Goal: Navigation & Orientation: Find specific page/section

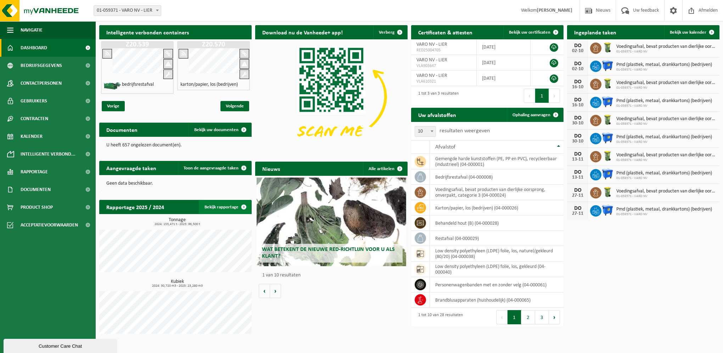
click at [226, 207] on link "Bekijk rapportage" at bounding box center [225, 207] width 52 height 14
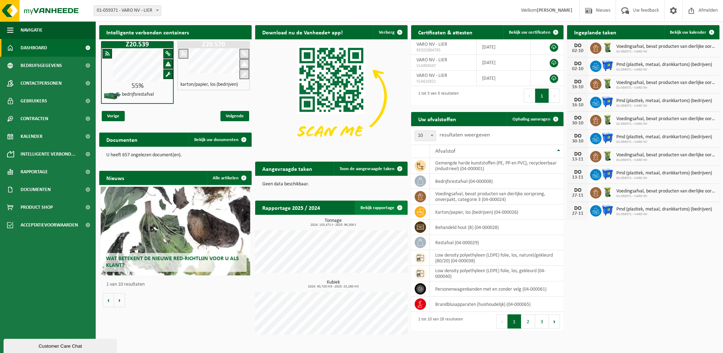
click at [390, 209] on link "Bekijk rapportage" at bounding box center [381, 208] width 52 height 14
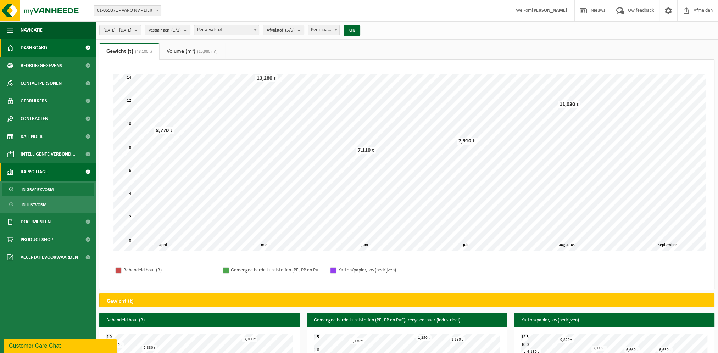
click at [56, 50] on link "Dashboard" at bounding box center [48, 48] width 96 height 18
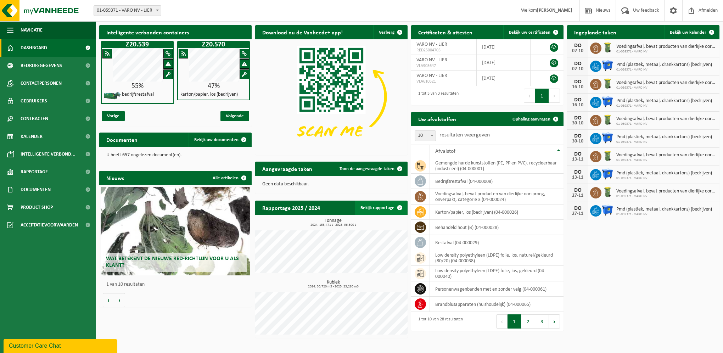
click at [386, 209] on link "Bekijk rapportage" at bounding box center [381, 208] width 52 height 14
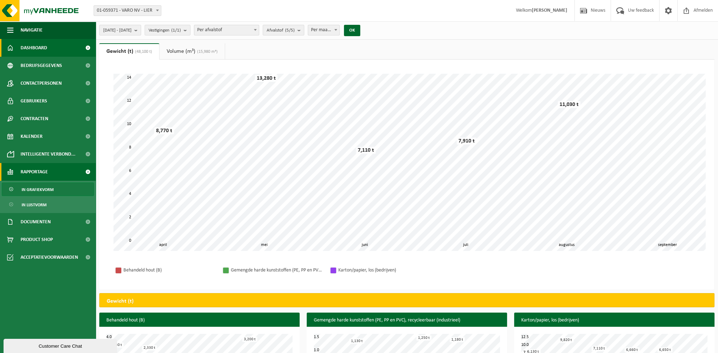
click at [55, 48] on link "Dashboard" at bounding box center [48, 48] width 96 height 18
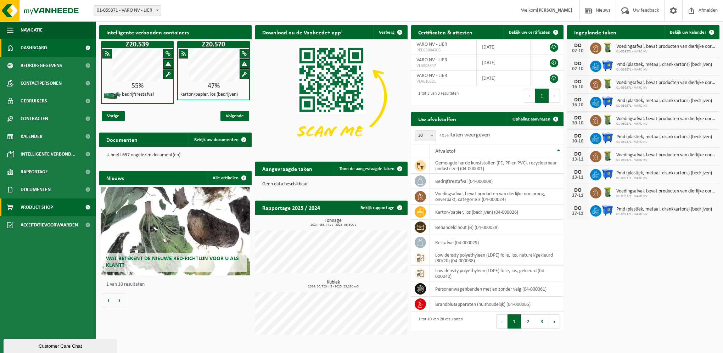
click at [53, 207] on span "Product Shop" at bounding box center [37, 208] width 32 height 18
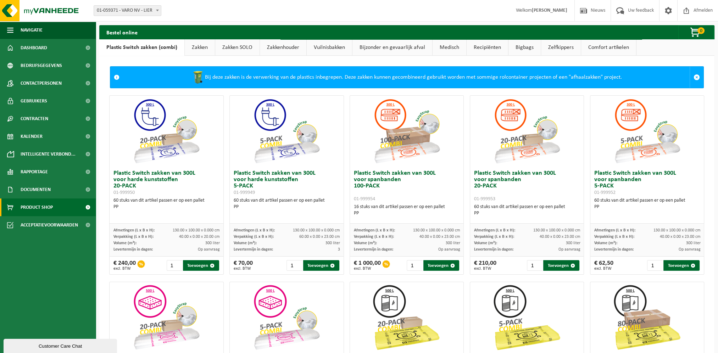
click at [340, 45] on link "Vuilnisbakken" at bounding box center [329, 47] width 45 height 16
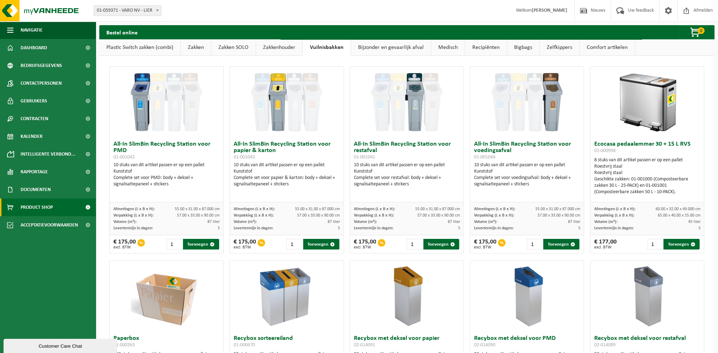
click at [412, 90] on img at bounding box center [406, 102] width 71 height 71
click at [45, 54] on span "Dashboard" at bounding box center [34, 48] width 27 height 18
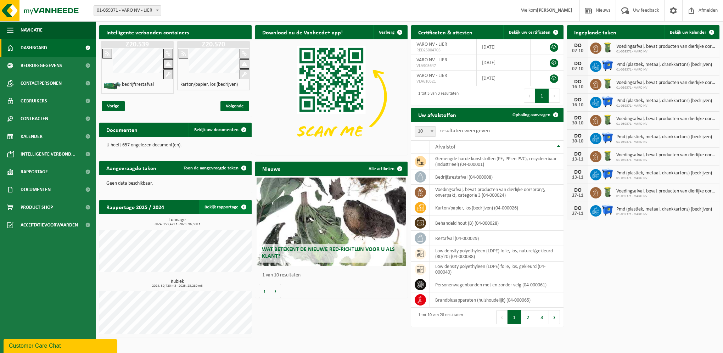
click at [234, 208] on link "Bekijk rapportage" at bounding box center [225, 207] width 52 height 14
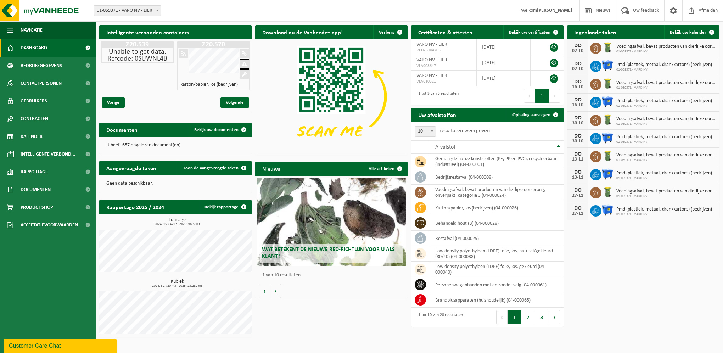
click at [355, 250] on span "Wat betekent de nieuwe RED-richtlijn voor u als klant?" at bounding box center [328, 253] width 133 height 12
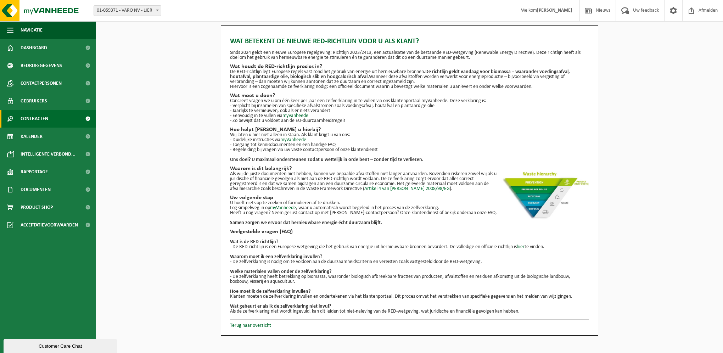
click at [52, 118] on link "Contracten" at bounding box center [48, 119] width 96 height 18
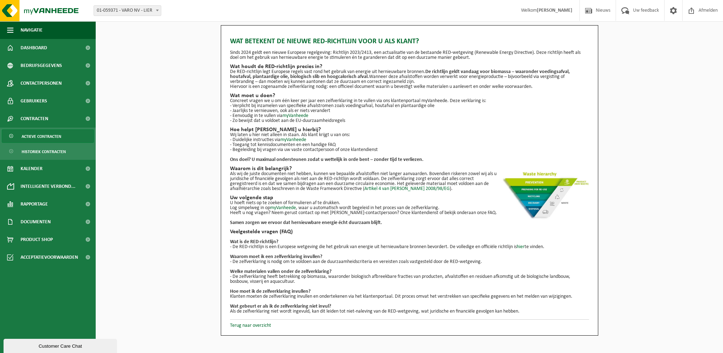
click at [48, 135] on span "Actieve contracten" at bounding box center [42, 136] width 40 height 13
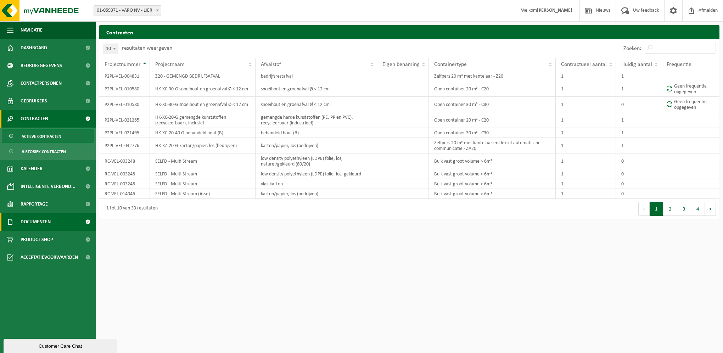
click at [31, 226] on span "Documenten" at bounding box center [36, 222] width 30 height 18
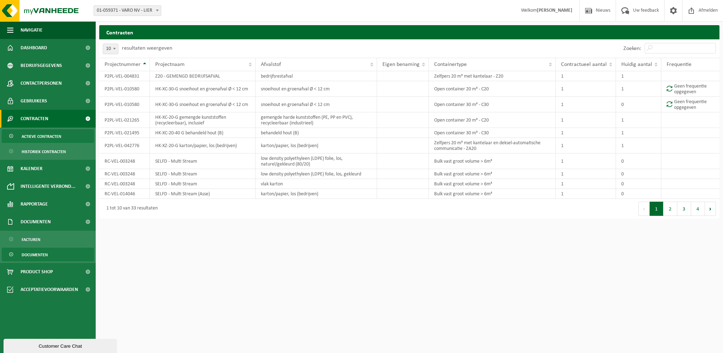
click at [35, 250] on span "Documenten" at bounding box center [35, 254] width 26 height 13
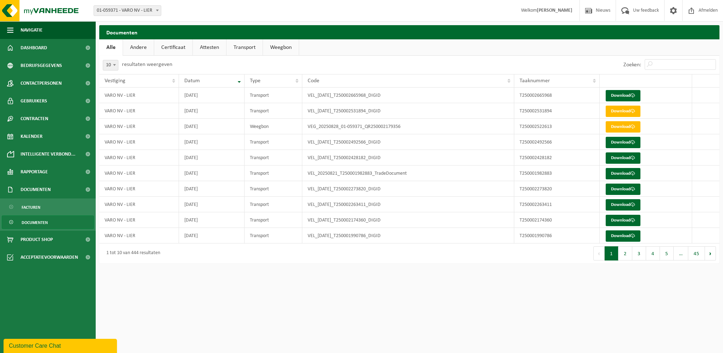
click at [143, 46] on link "Andere" at bounding box center [138, 47] width 31 height 16
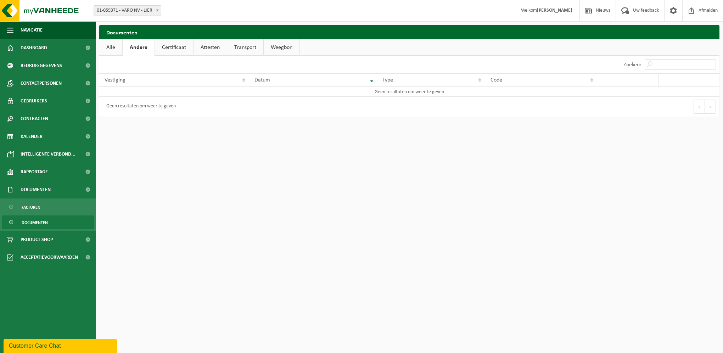
click at [179, 45] on link "Certificaat" at bounding box center [174, 47] width 38 height 16
